Goal: Task Accomplishment & Management: Manage account settings

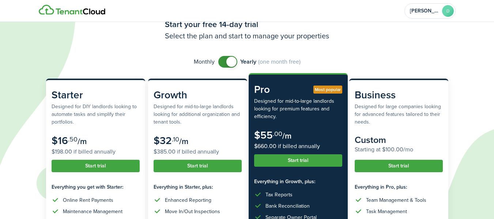
scroll to position [26, 0]
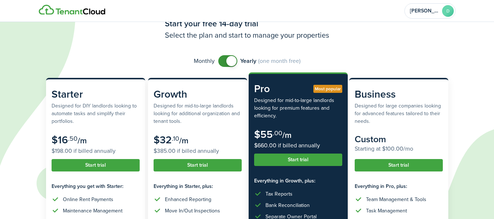
click at [224, 63] on span at bounding box center [227, 61] width 7 height 12
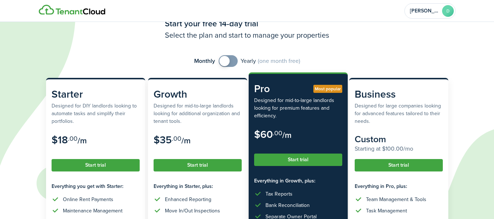
click at [232, 60] on span at bounding box center [227, 61] width 7 height 12
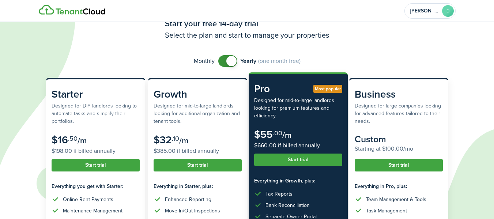
checkbox input "false"
click at [224, 61] on span at bounding box center [227, 61] width 7 height 12
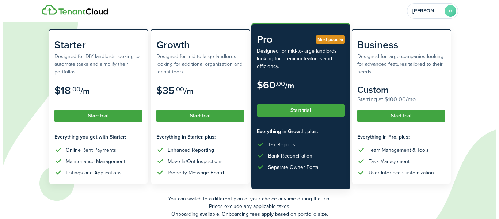
scroll to position [109, 0]
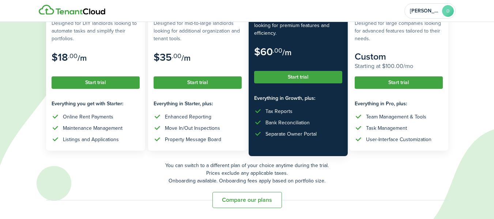
click at [289, 73] on button "Start trial" at bounding box center [298, 77] width 88 height 12
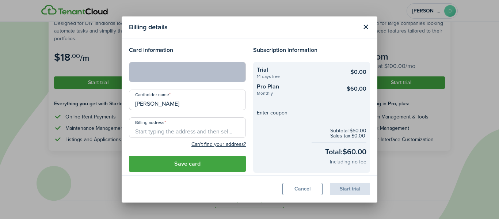
click at [145, 132] on input "Billing address" at bounding box center [187, 127] width 117 height 20
type input "[STREET_ADDRESS]"
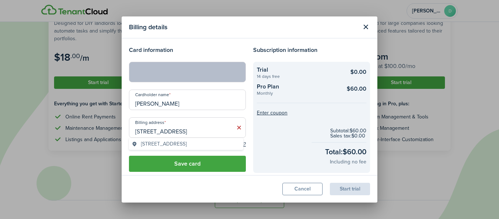
drag, startPoint x: 177, startPoint y: 104, endPoint x: 99, endPoint y: 88, distance: 79.5
click at [99, 88] on div "Billing details Card information Cardholder name [PERSON_NAME] Billing address …" at bounding box center [249, 109] width 499 height 219
type input "[PERSON_NAME]"
click at [179, 162] on button "Save card" at bounding box center [187, 164] width 117 height 16
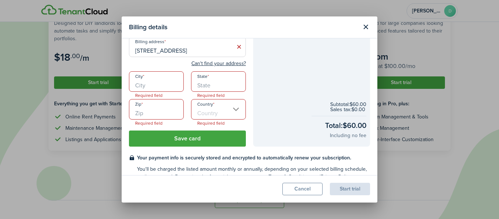
scroll to position [83, 0]
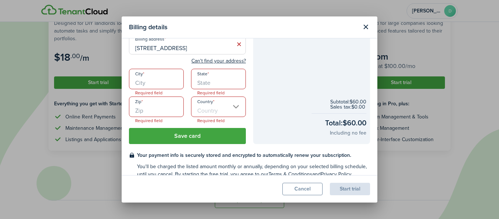
click at [146, 84] on input "City" at bounding box center [156, 79] width 55 height 20
type input "[GEOGRAPHIC_DATA]"
type input "NC"
type input "27616"
type input "[GEOGRAPHIC_DATA]"
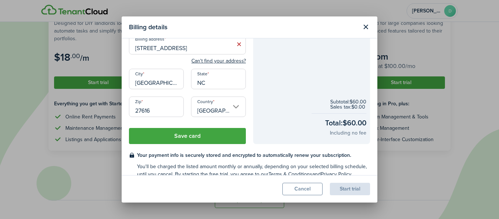
click at [186, 136] on button "Save card" at bounding box center [187, 136] width 117 height 16
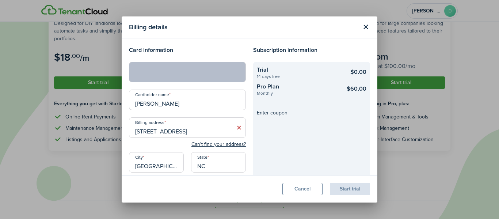
scroll to position [94, 0]
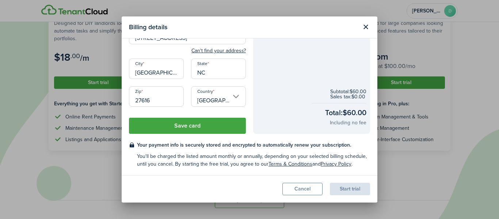
click at [183, 126] on button "Save card" at bounding box center [187, 126] width 117 height 16
click at [183, 124] on button "Save card" at bounding box center [187, 126] width 117 height 16
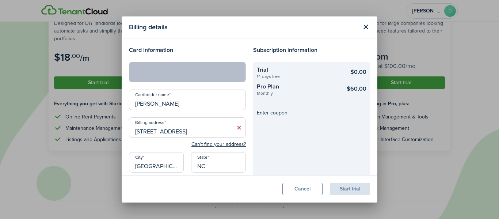
click at [200, 104] on input "[PERSON_NAME]" at bounding box center [187, 100] width 117 height 20
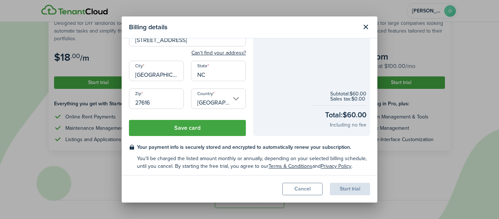
scroll to position [94, 0]
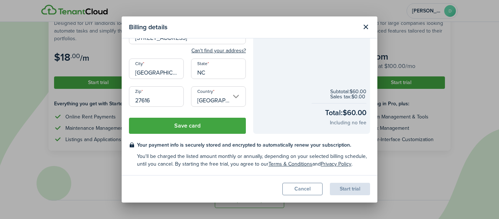
click at [201, 77] on input "NC" at bounding box center [218, 68] width 55 height 20
click at [155, 99] on input "27616" at bounding box center [156, 96] width 55 height 20
click at [189, 127] on button "Save card" at bounding box center [187, 126] width 117 height 16
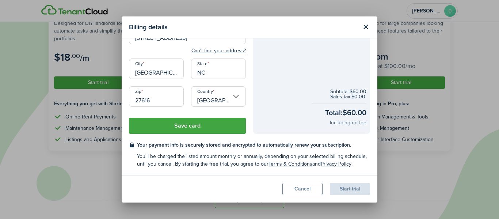
click at [189, 127] on button "Save card" at bounding box center [187, 126] width 117 height 16
click at [349, 191] on div "Start trial" at bounding box center [350, 189] width 40 height 12
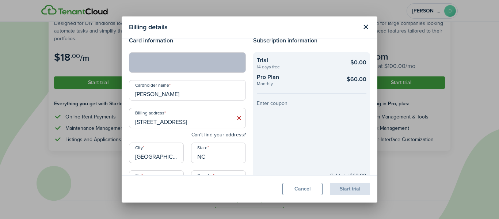
click at [263, 103] on button "Enter coupon" at bounding box center [272, 103] width 31 height 5
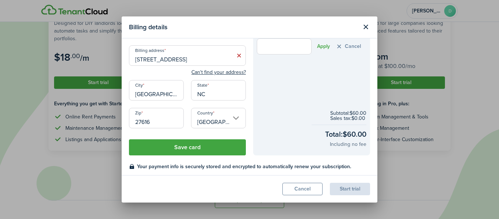
click at [197, 144] on button "Save card" at bounding box center [187, 147] width 117 height 16
click at [321, 46] on button "Apply" at bounding box center [323, 46] width 13 height 6
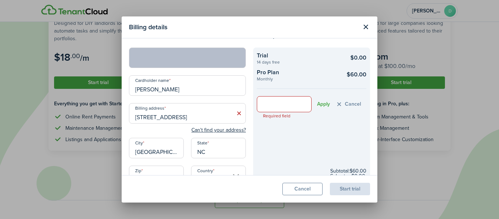
scroll to position [12, 0]
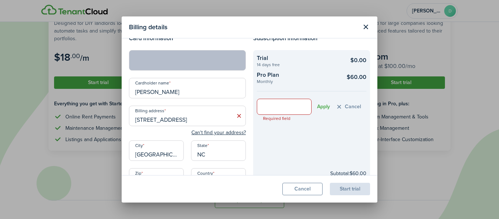
click at [264, 105] on input "text" at bounding box center [284, 107] width 55 height 16
drag, startPoint x: 372, startPoint y: 93, endPoint x: 377, endPoint y: 80, distance: 13.6
click at [377, 80] on modal-body "Card information Cardholder name [PERSON_NAME] Billing address [STREET_ADDRESS]…" at bounding box center [250, 106] width 256 height 137
click at [281, 143] on checkout-info-bg "Trial 14 days free $0.00 Pro Plan Monthly $60.00 Required field Apply Cancel Su…" at bounding box center [311, 133] width 117 height 166
click at [276, 108] on input "text" at bounding box center [284, 107] width 55 height 16
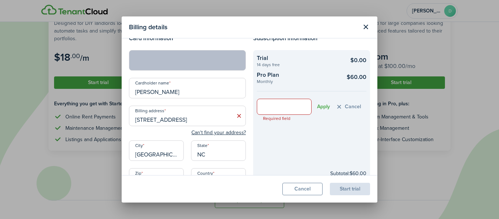
click at [320, 104] on button "Apply" at bounding box center [323, 107] width 13 height 6
click at [260, 107] on input "text" at bounding box center [284, 107] width 55 height 16
type input "m"
type input "monthly"
click at [318, 106] on button "Apply" at bounding box center [323, 107] width 13 height 6
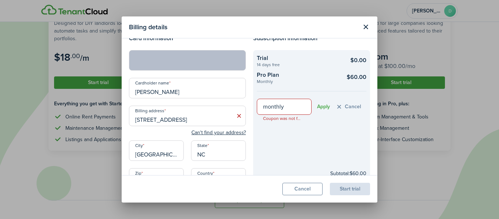
click at [350, 106] on button "Cancel" at bounding box center [349, 107] width 26 height 8
click at [263, 133] on checkout-info-bg "Trial 14 days free $0.00 Pro Plan Monthly $60.00 Enter coupon Subtotal: $60.00 …" at bounding box center [311, 133] width 117 height 166
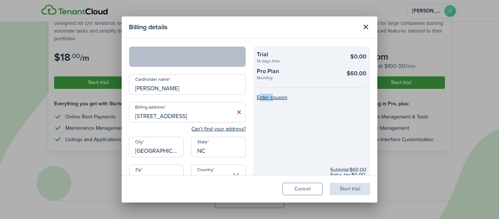
scroll to position [16, 0]
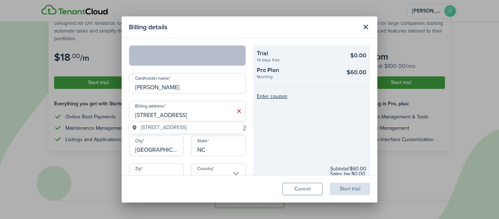
click at [209, 113] on input "[STREET_ADDRESS]" at bounding box center [187, 111] width 117 height 20
click at [159, 124] on span "[STREET_ADDRESS]" at bounding box center [164, 128] width 46 height 8
type input "[STREET_ADDRESS]"
click at [237, 112] on icon at bounding box center [239, 110] width 8 height 7
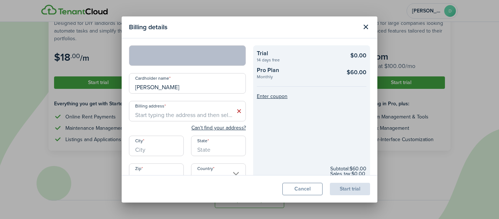
scroll to position [0, 0]
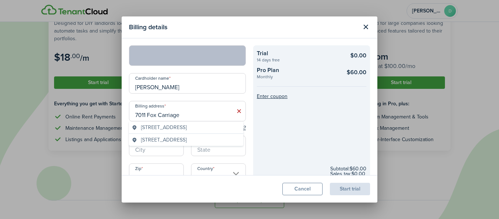
click at [177, 126] on span "[STREET_ADDRESS]" at bounding box center [164, 128] width 46 height 8
type input "[STREET_ADDRESS]"
type input "[GEOGRAPHIC_DATA]"
type input "NC"
type input "27616"
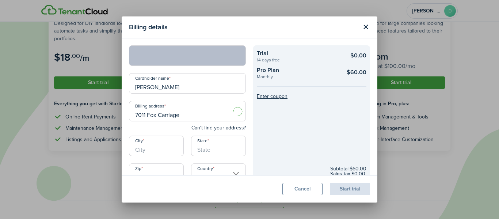
type input "[GEOGRAPHIC_DATA]"
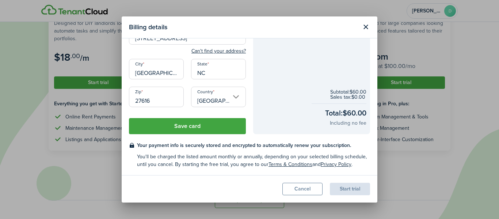
scroll to position [94, 0]
click at [163, 126] on button "Save card" at bounding box center [187, 126] width 117 height 16
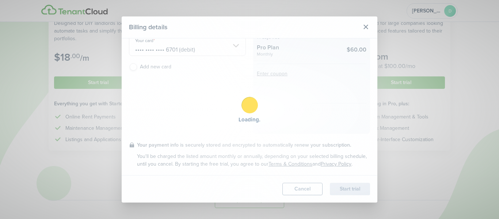
scroll to position [39, 0]
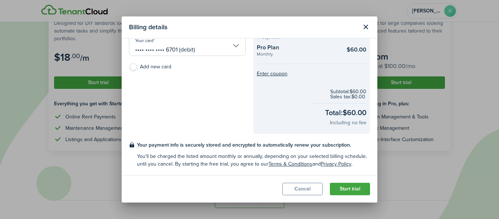
click at [346, 189] on button "Start trial" at bounding box center [350, 189] width 40 height 12
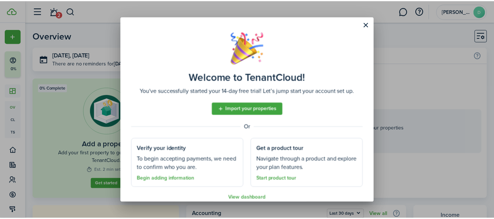
scroll to position [9, 0]
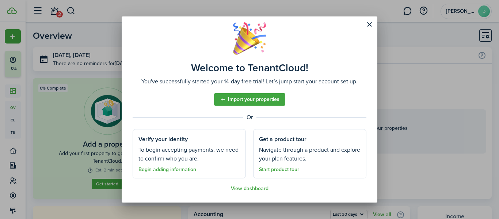
click at [242, 100] on link "Import your properties" at bounding box center [249, 99] width 71 height 12
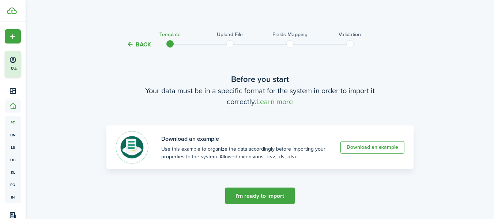
click at [362, 147] on link "Download an example" at bounding box center [372, 147] width 64 height 12
click at [371, 149] on link "Download an example" at bounding box center [372, 147] width 64 height 12
click at [138, 43] on button "Back" at bounding box center [138, 45] width 24 height 8
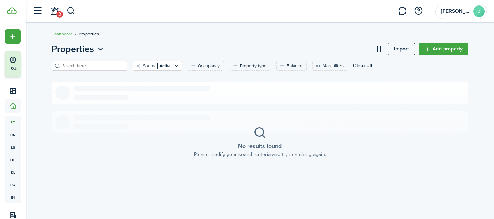
click at [54, 11] on link "2" at bounding box center [55, 11] width 14 height 19
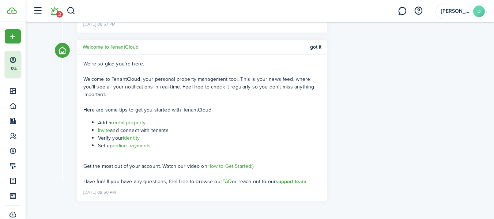
scroll to position [99, 0]
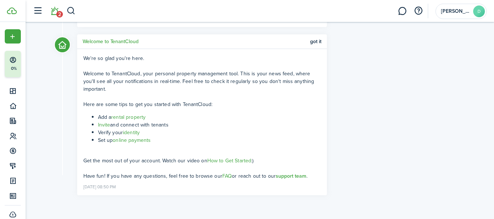
click at [124, 117] on link "rental property" at bounding box center [128, 117] width 34 height 8
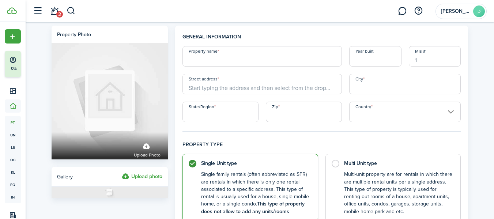
click at [193, 63] on input "Property name" at bounding box center [261, 56] width 159 height 20
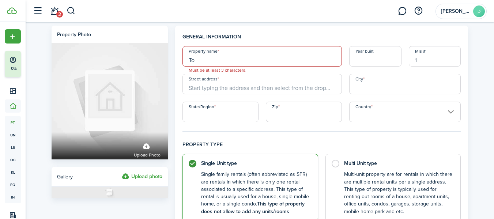
type input "T"
type input "F"
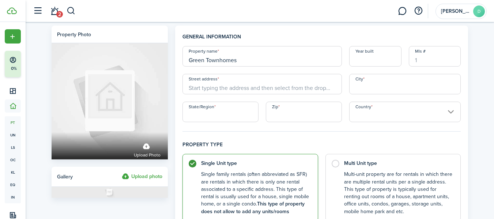
type input "Green Townhomes"
click at [356, 68] on div "Property name Green Townhomes Year built Mls # Street address City State/Region…" at bounding box center [322, 84] width 286 height 76
click at [359, 61] on input "Year built" at bounding box center [375, 56] width 52 height 20
drag, startPoint x: 240, startPoint y: 62, endPoint x: 188, endPoint y: 60, distance: 52.3
click at [188, 60] on input "Green Townhomes" at bounding box center [261, 56] width 159 height 20
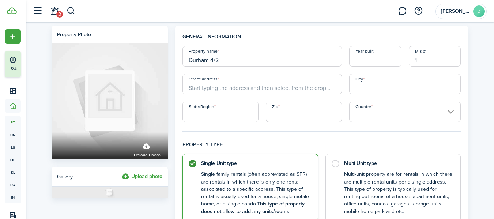
type input "Durham 4/2"
click at [370, 57] on input "Year built" at bounding box center [375, 56] width 52 height 20
click at [421, 62] on input "Mls #" at bounding box center [435, 56] width 52 height 20
paste input "10086531"
type input "10086531"
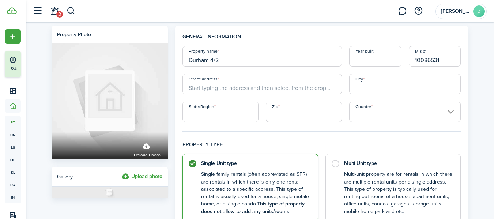
click at [223, 57] on input "Durham 4/2" at bounding box center [261, 56] width 159 height 20
drag, startPoint x: 190, startPoint y: 60, endPoint x: 241, endPoint y: 58, distance: 51.6
click at [241, 58] on input "Durham 4/2" at bounding box center [261, 56] width 159 height 20
type input "Concord St"
click at [373, 61] on input "Year built" at bounding box center [375, 56] width 52 height 20
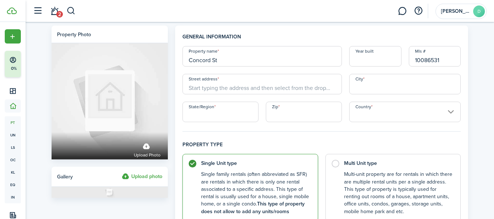
click at [197, 85] on input "Street address" at bounding box center [261, 84] width 159 height 20
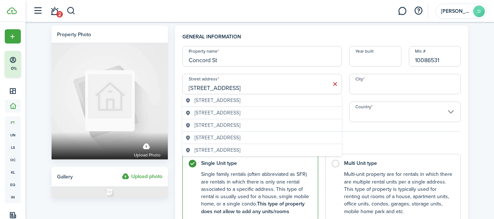
click at [228, 124] on span "[STREET_ADDRESS]" at bounding box center [217, 125] width 46 height 8
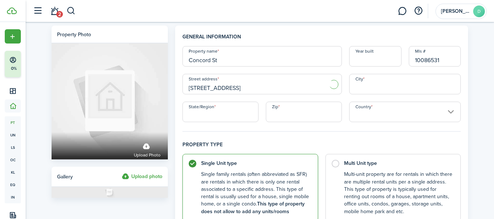
type input "[STREET_ADDRESS]"
type input "[GEOGRAPHIC_DATA]"
type input "NC"
type input "27707"
type input "[GEOGRAPHIC_DATA]"
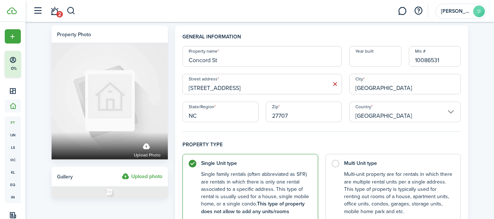
click at [361, 60] on input "Year built" at bounding box center [375, 56] width 52 height 20
type input "1945"
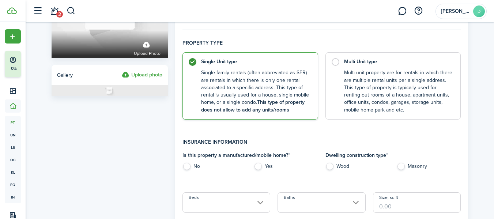
scroll to position [101, 0]
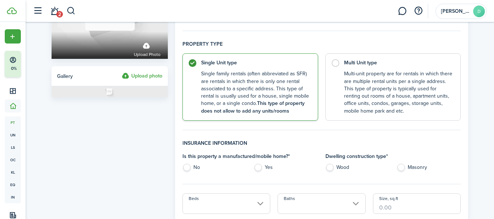
click at [336, 61] on label "Multi Unit type Multi-unit property are for rentals in which there are multiple…" at bounding box center [393, 86] width 136 height 67
radio input "false"
radio input "true"
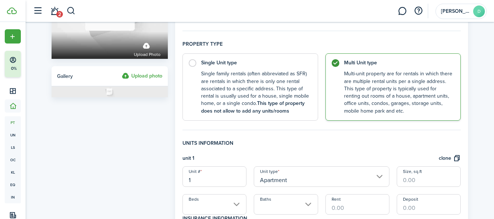
click at [192, 60] on label "Single Unit type Single family rentals (often abbreviated as SFR) are rentals i…" at bounding box center [250, 86] width 136 height 67
radio input "true"
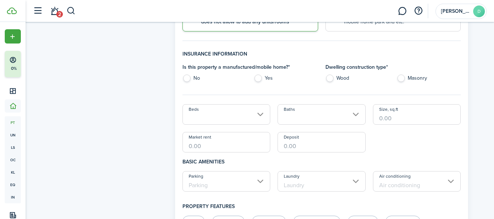
scroll to position [189, 0]
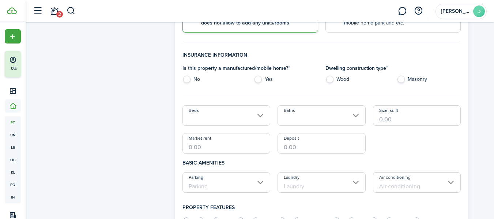
click at [187, 80] on label "No" at bounding box center [214, 81] width 64 height 11
radio input "true"
click at [329, 79] on label "Wood" at bounding box center [357, 81] width 64 height 11
radio input "true"
click at [217, 117] on input "Beds" at bounding box center [226, 115] width 88 height 20
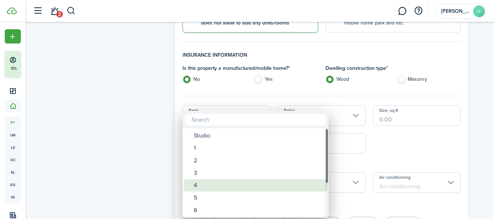
click at [198, 182] on div "4" at bounding box center [258, 185] width 129 height 12
type input "4"
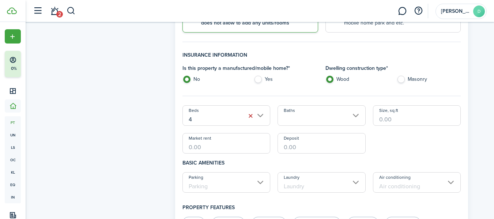
click at [299, 115] on input "Baths" at bounding box center [321, 115] width 88 height 20
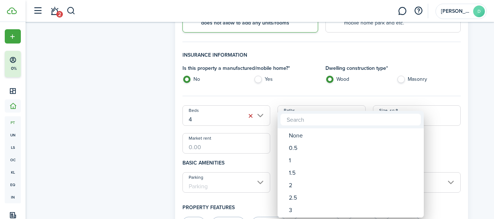
scroll to position [0, 0]
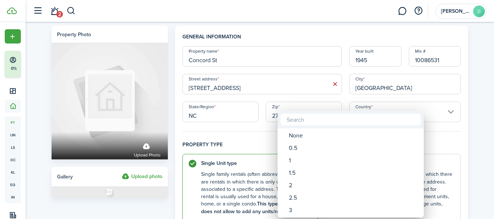
click at [479, 14] on div at bounding box center [247, 110] width 611 height 336
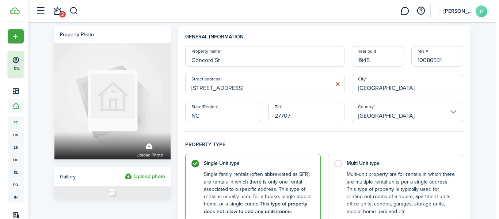
scroll to position [196, 0]
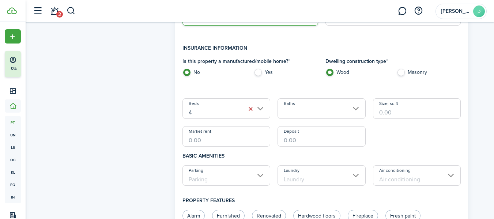
click at [479, 11] on avatar-text "D" at bounding box center [479, 11] width 12 height 12
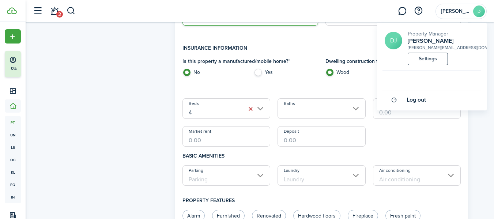
click at [427, 58] on link "Settings" at bounding box center [428, 59] width 40 height 12
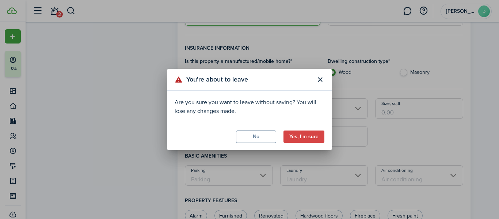
click at [298, 136] on button "Yes, I'm sure" at bounding box center [304, 136] width 41 height 12
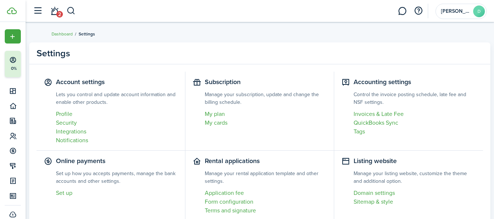
click at [210, 113] on link "My plan" at bounding box center [266, 114] width 122 height 9
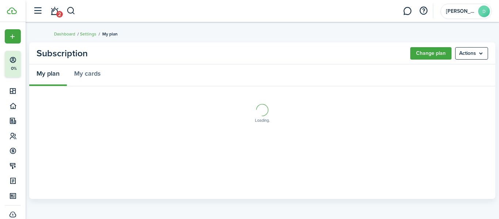
click at [472, 53] on menu-btn "Actions" at bounding box center [471, 53] width 33 height 12
click at [452, 71] on button "Cancel subscription" at bounding box center [456, 69] width 64 height 12
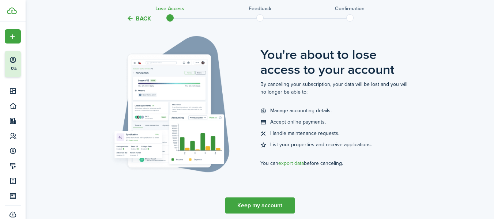
scroll to position [87, 0]
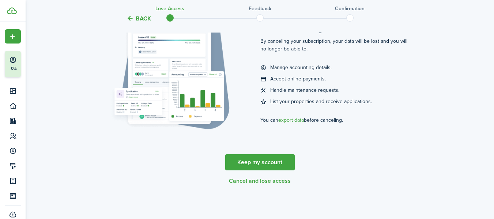
click at [267, 181] on button "Cancel and lose access" at bounding box center [260, 181] width 62 height 7
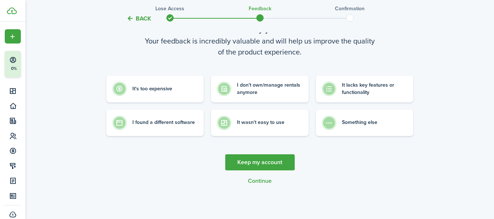
scroll to position [0, 0]
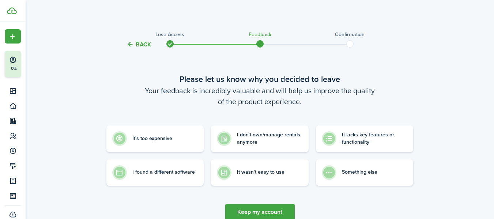
click at [251, 169] on control-radio-card-description "It wasn't easy to use" at bounding box center [261, 172] width 48 height 7
radio input "true"
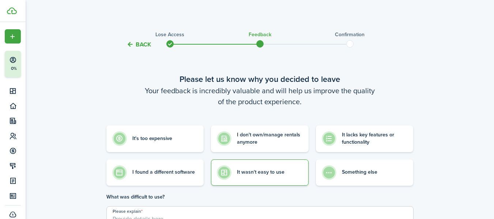
click at [59, 203] on div "Back Lose access Feedback Confirmation Please let us know why you decided to le…" at bounding box center [260, 174] width 424 height 297
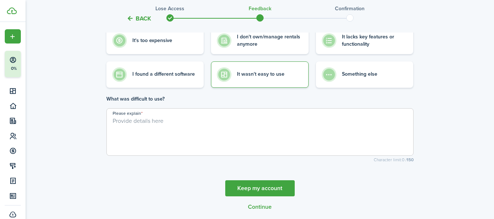
scroll to position [124, 0]
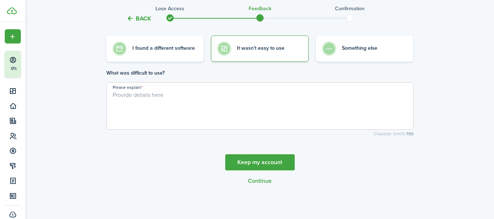
click at [128, 99] on textarea "Please explain" at bounding box center [260, 108] width 306 height 35
type textarea "fields"
click at [256, 182] on button "Continue" at bounding box center [260, 181] width 24 height 7
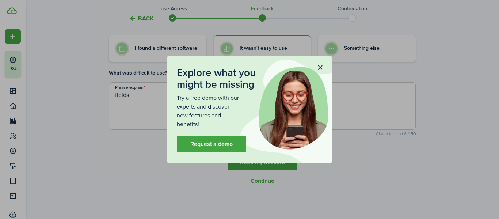
click at [320, 65] on button "button" at bounding box center [320, 67] width 12 height 12
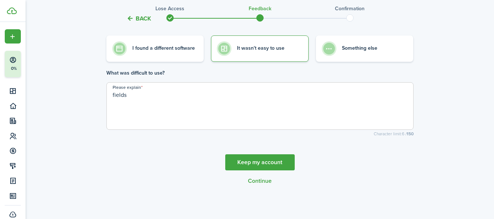
click at [258, 181] on button "Continue" at bounding box center [260, 181] width 24 height 7
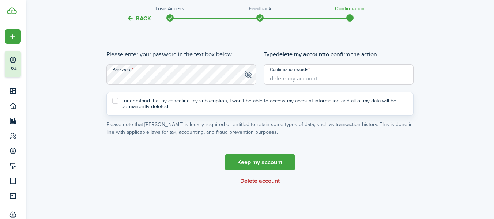
scroll to position [0, 0]
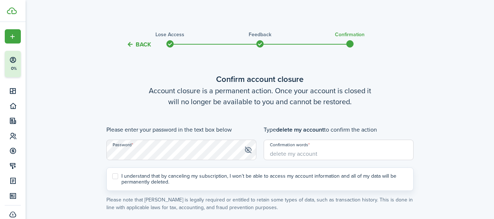
click at [275, 153] on input "Confirmation words" at bounding box center [339, 150] width 150 height 20
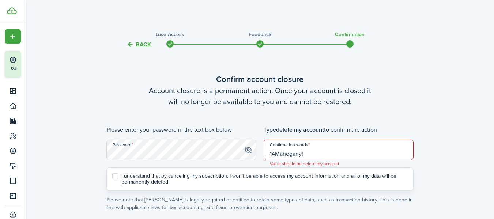
click at [253, 169] on div "I understand that by canceling my subscription, I won’t be able to access my ac…" at bounding box center [259, 178] width 307 height 23
drag, startPoint x: 303, startPoint y: 152, endPoint x: 258, endPoint y: 151, distance: 45.3
click at [258, 151] on div "Please enter your password in the text box below Password Type delete my accoun…" at bounding box center [260, 146] width 314 height 42
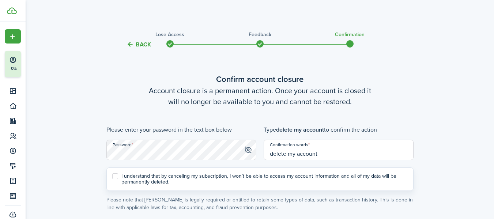
type input "delete my account"
click at [116, 174] on label "I understand that by canceling my subscription, I won’t be able to access my ac…" at bounding box center [259, 179] width 295 height 12
click at [112, 179] on input "I understand that by canceling my subscription, I won’t be able to access my ac…" at bounding box center [112, 179] width 0 height 0
checkbox input "true"
click at [81, 179] on div "Back Lose access Feedback Confirmation Confirm account closure Account closure …" at bounding box center [260, 150] width 424 height 249
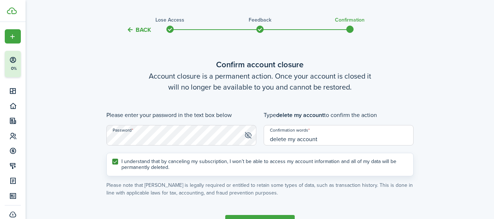
scroll to position [73, 0]
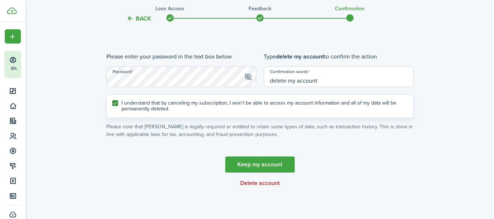
click at [250, 183] on button "Delete account" at bounding box center [259, 183] width 39 height 7
click at [147, 174] on cancel-wizard-actions "Keep my account Delete account" at bounding box center [259, 171] width 307 height 30
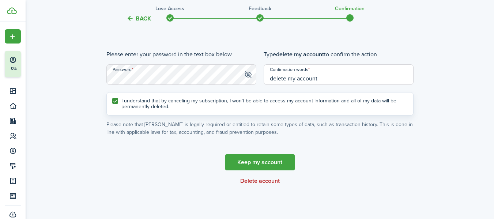
click at [261, 179] on button "Delete account" at bounding box center [259, 181] width 39 height 7
click at [267, 181] on button "Delete account" at bounding box center [259, 181] width 39 height 7
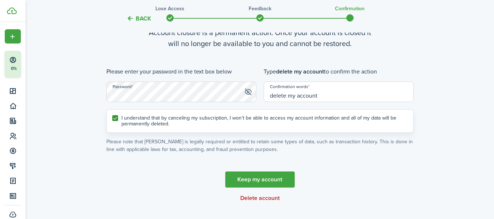
scroll to position [57, 0]
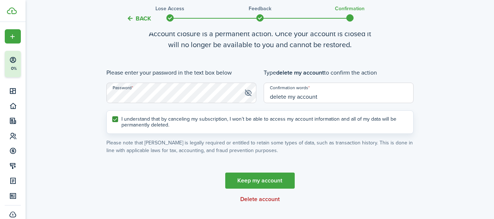
click at [246, 91] on span at bounding box center [248, 92] width 8 height 7
click at [330, 93] on input "delete my account" at bounding box center [339, 93] width 150 height 20
click at [263, 197] on button "Delete account" at bounding box center [259, 199] width 39 height 7
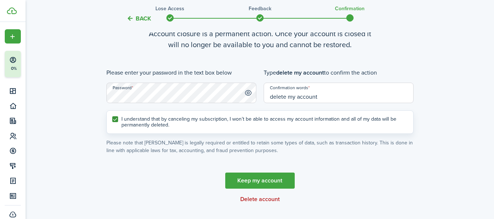
click at [263, 197] on button "Delete account" at bounding box center [259, 199] width 39 height 7
click at [117, 117] on label "I understand that by canceling my subscription, I won’t be able to access my ac…" at bounding box center [259, 122] width 295 height 12
click at [112, 122] on input "I understand that by canceling my subscription, I won’t be able to access my ac…" at bounding box center [112, 122] width 0 height 0
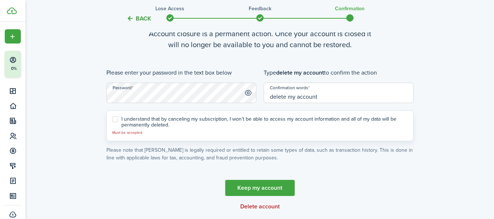
click at [253, 207] on button "Delete account" at bounding box center [259, 206] width 39 height 7
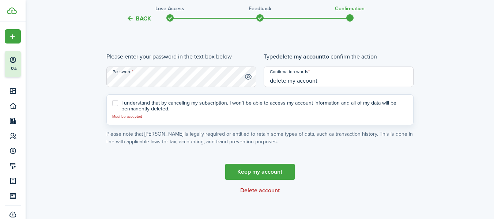
click at [115, 103] on label "I understand that by canceling my subscription, I won’t be able to access my ac…" at bounding box center [259, 106] width 295 height 12
click at [112, 109] on input "I understand that by canceling my subscription, I won’t be able to access my ac…" at bounding box center [112, 109] width 0 height 0
checkbox input "true"
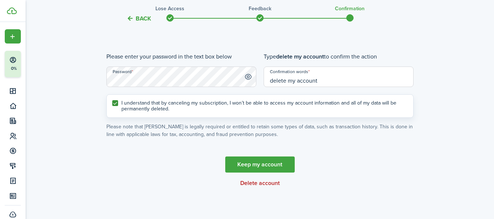
click at [253, 184] on button "Delete account" at bounding box center [259, 183] width 39 height 7
click at [78, 85] on div "Back Lose access Feedback Confirmation Confirm account closure Account closure …" at bounding box center [260, 76] width 424 height 249
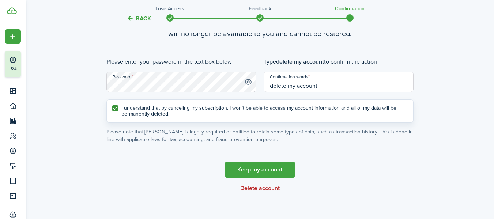
scroll to position [75, 0]
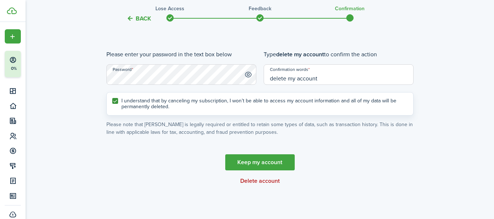
click at [250, 179] on button "Delete account" at bounding box center [259, 181] width 39 height 7
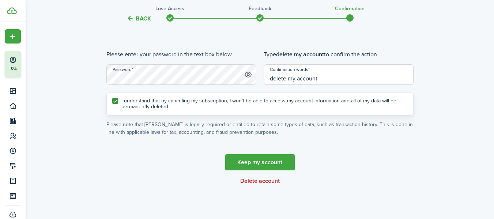
click at [250, 179] on button "Delete account" at bounding box center [259, 181] width 39 height 7
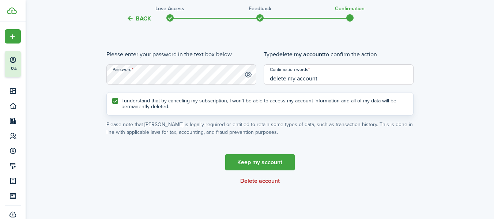
click at [250, 179] on button "Delete account" at bounding box center [259, 181] width 39 height 7
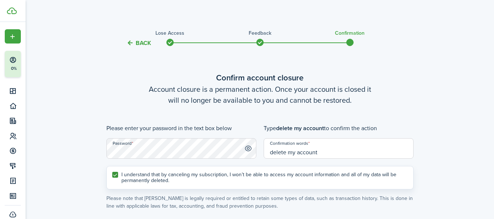
scroll to position [0, 0]
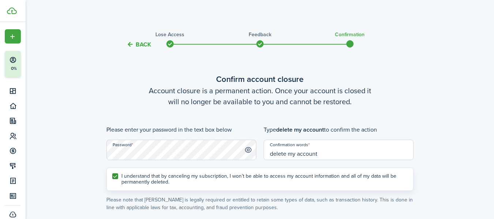
click at [141, 43] on button "Back" at bounding box center [138, 45] width 24 height 8
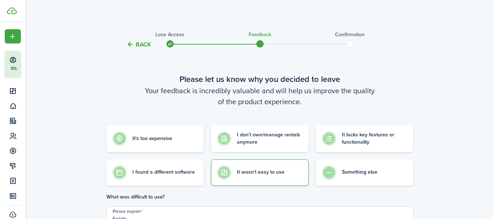
click at [90, 80] on div "Back Lose access Feedback Confirmation Please let us know why you decided to le…" at bounding box center [260, 174] width 424 height 297
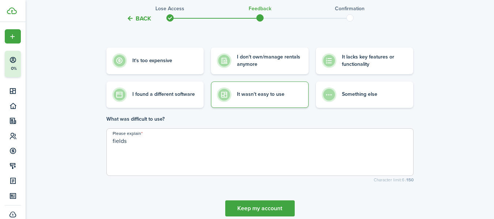
scroll to position [124, 0]
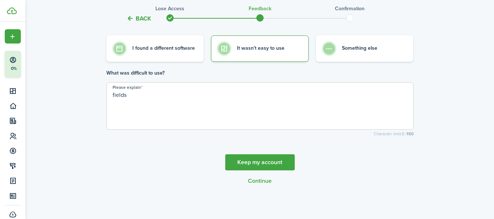
click at [256, 179] on button "Continue" at bounding box center [260, 181] width 24 height 7
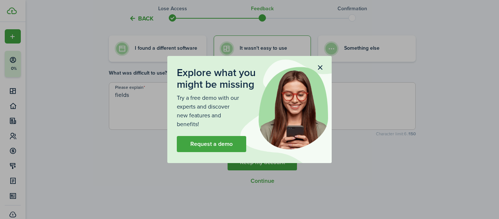
click at [321, 65] on button "button" at bounding box center [320, 67] width 12 height 12
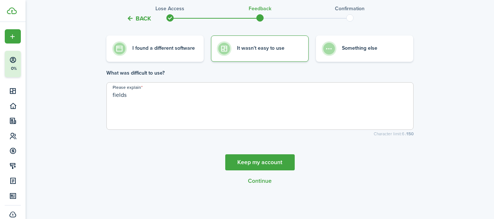
click at [259, 179] on button "Continue" at bounding box center [260, 181] width 24 height 7
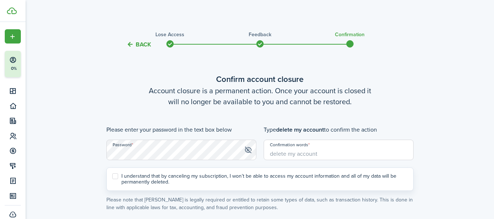
click at [307, 154] on input "Confirmation words" at bounding box center [339, 150] width 150 height 20
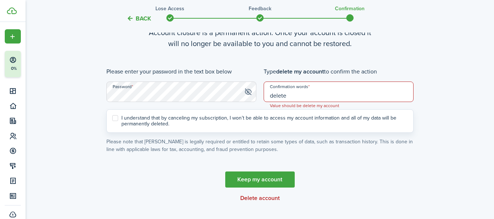
scroll to position [58, 0]
click at [63, 95] on div "Back Lose access Feedback Confirmation Confirm account closure Account closure …" at bounding box center [260, 91] width 424 height 249
click at [291, 97] on input "delete" at bounding box center [339, 91] width 150 height 20
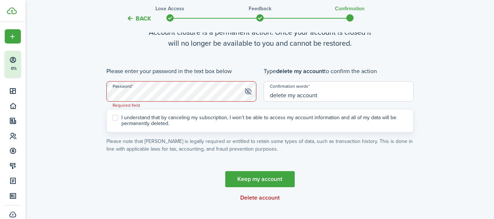
type input "delete my account"
